Goal: Entertainment & Leisure: Consume media (video, audio)

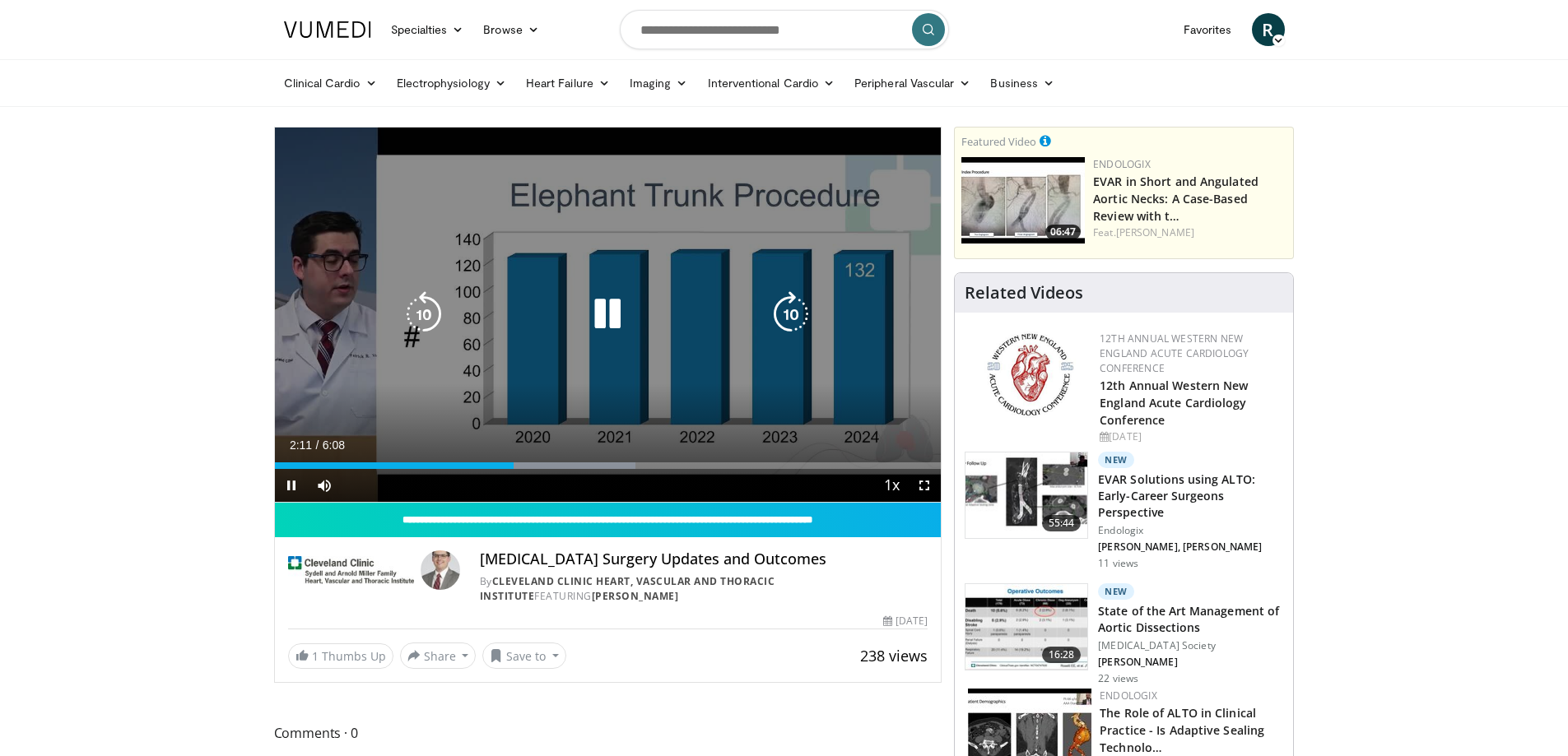
click at [606, 314] on icon "Video Player" at bounding box center [607, 314] width 46 height 46
click at [610, 307] on icon "Video Player" at bounding box center [607, 314] width 46 height 46
